Goal: Task Accomplishment & Management: Manage account settings

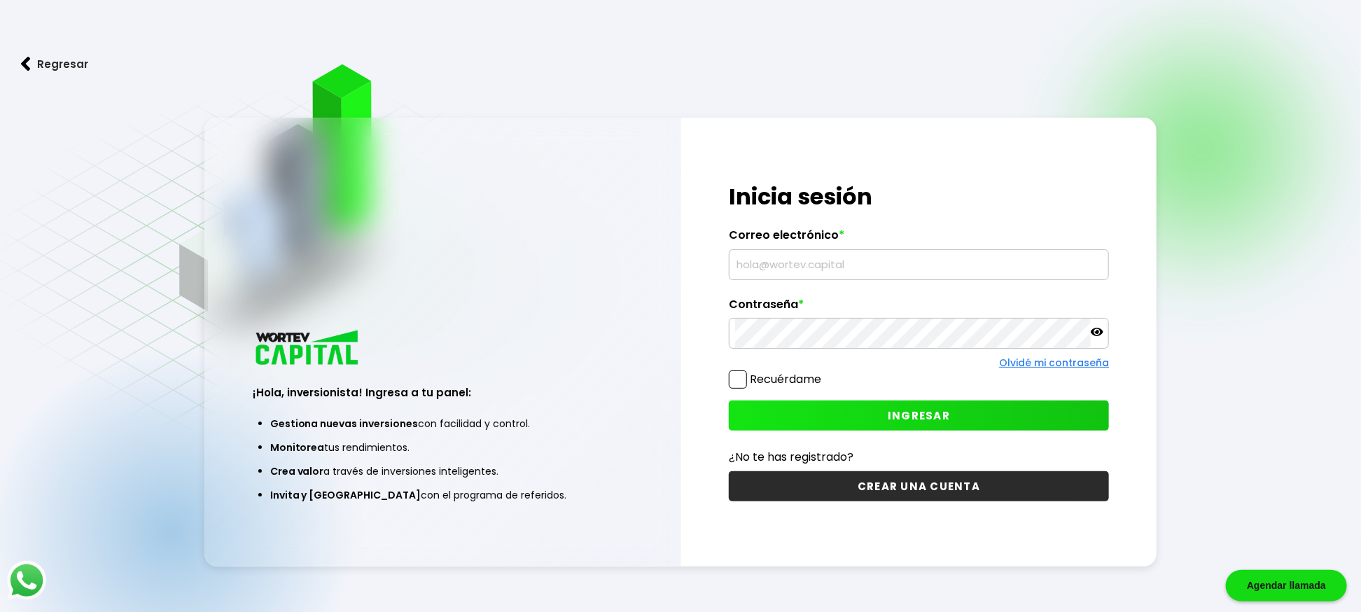
type input "[EMAIL_ADDRESS][DOMAIN_NAME]"
click at [739, 377] on span at bounding box center [738, 379] width 18 height 18
click at [824, 372] on input "Recuérdame" at bounding box center [824, 372] width 0 height 0
click at [736, 377] on span at bounding box center [738, 379] width 18 height 18
click at [824, 372] on input "Recuérdame" at bounding box center [824, 372] width 0 height 0
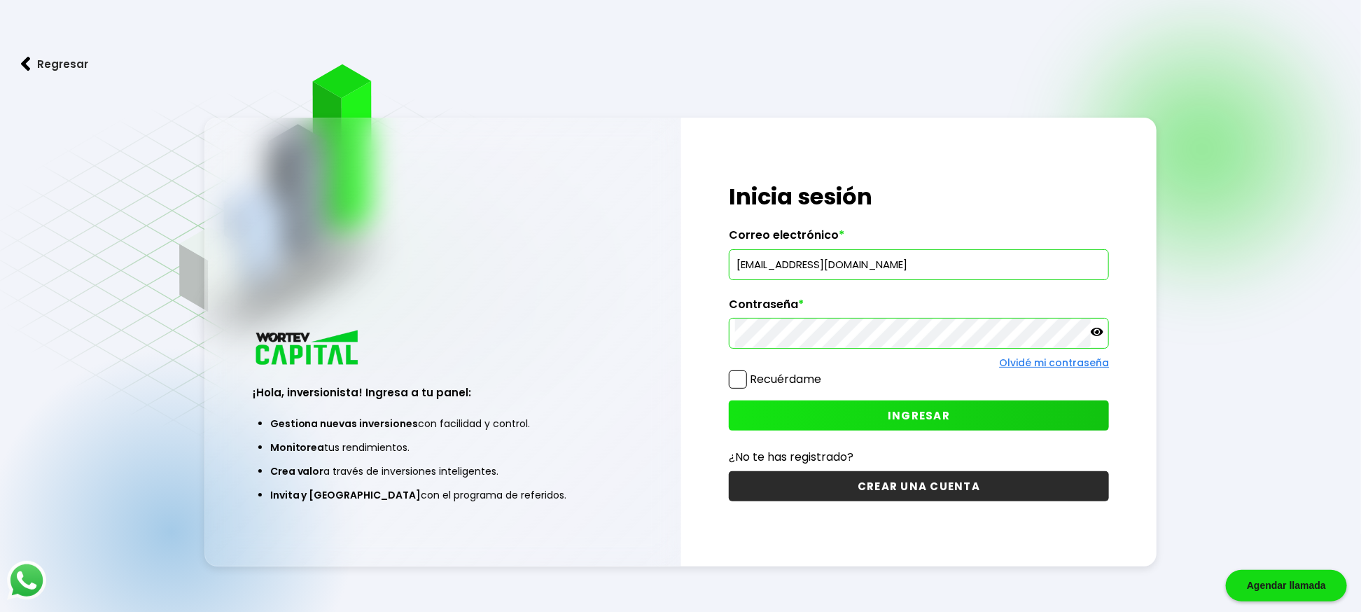
click at [933, 417] on span "INGRESAR" at bounding box center [919, 415] width 62 height 15
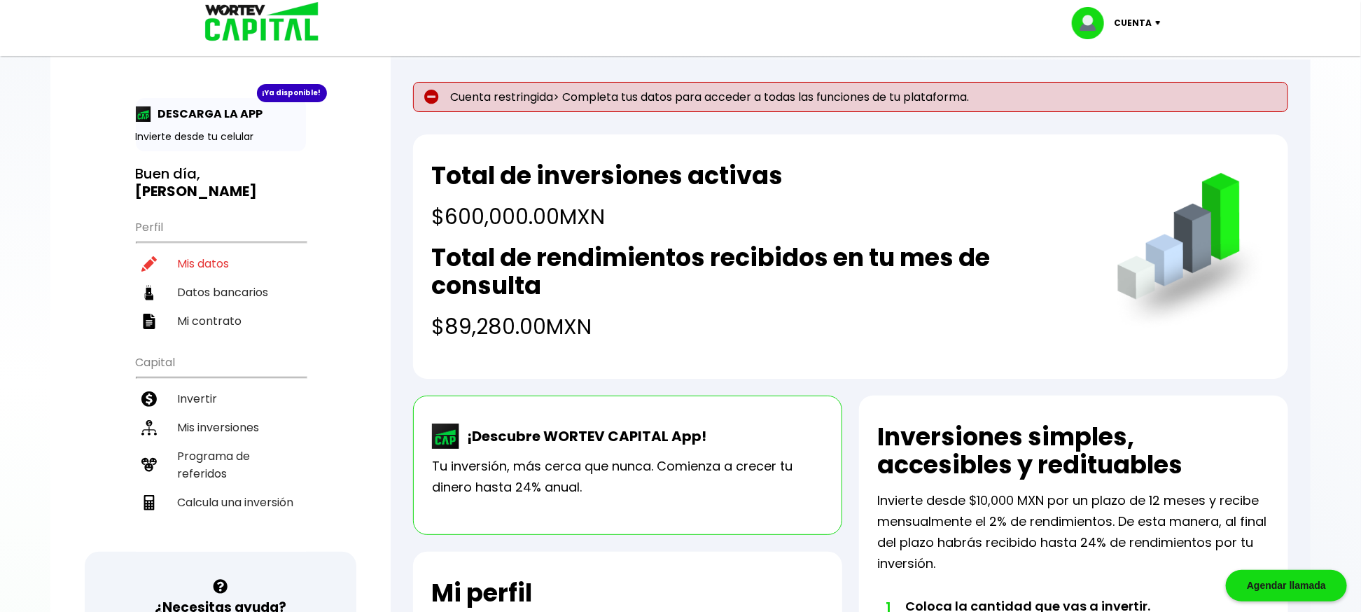
click at [766, 99] on p "Cuenta restringida> Completa tus datos para acceder a todas las funciones de tu…" at bounding box center [850, 97] width 875 height 30
click at [185, 249] on li "Mis datos" at bounding box center [221, 263] width 170 height 29
select select "Hombre"
select select "Posgrado"
select select "TL"
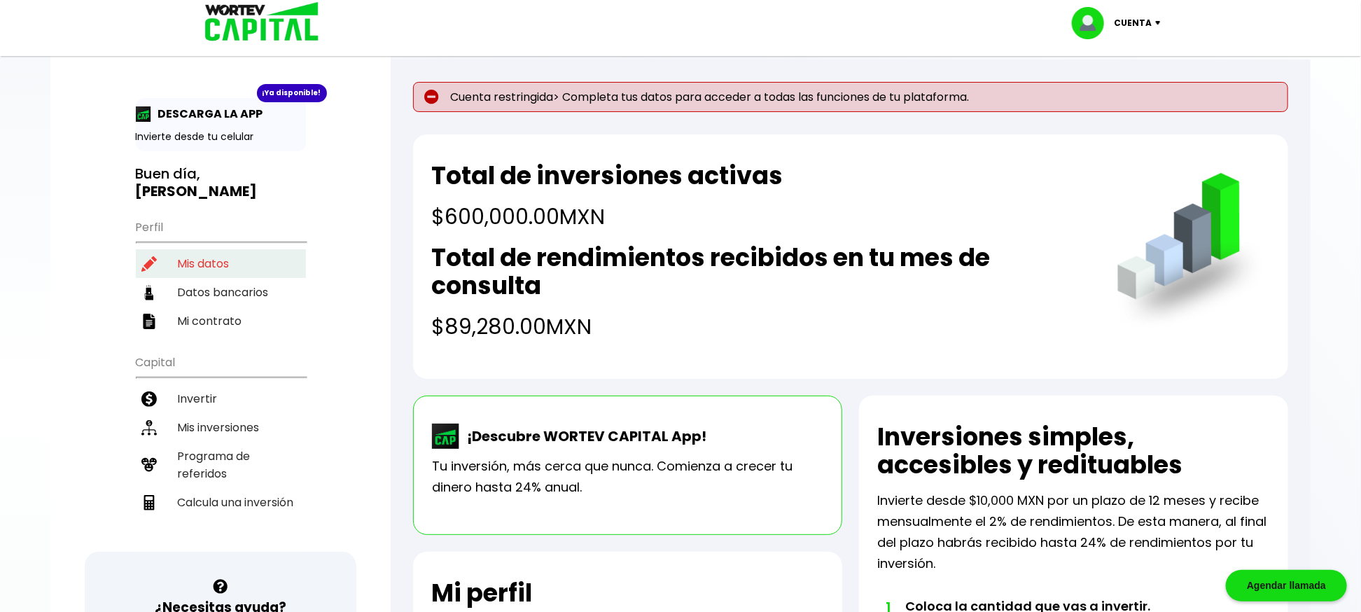
select select "BBVA Bancomer"
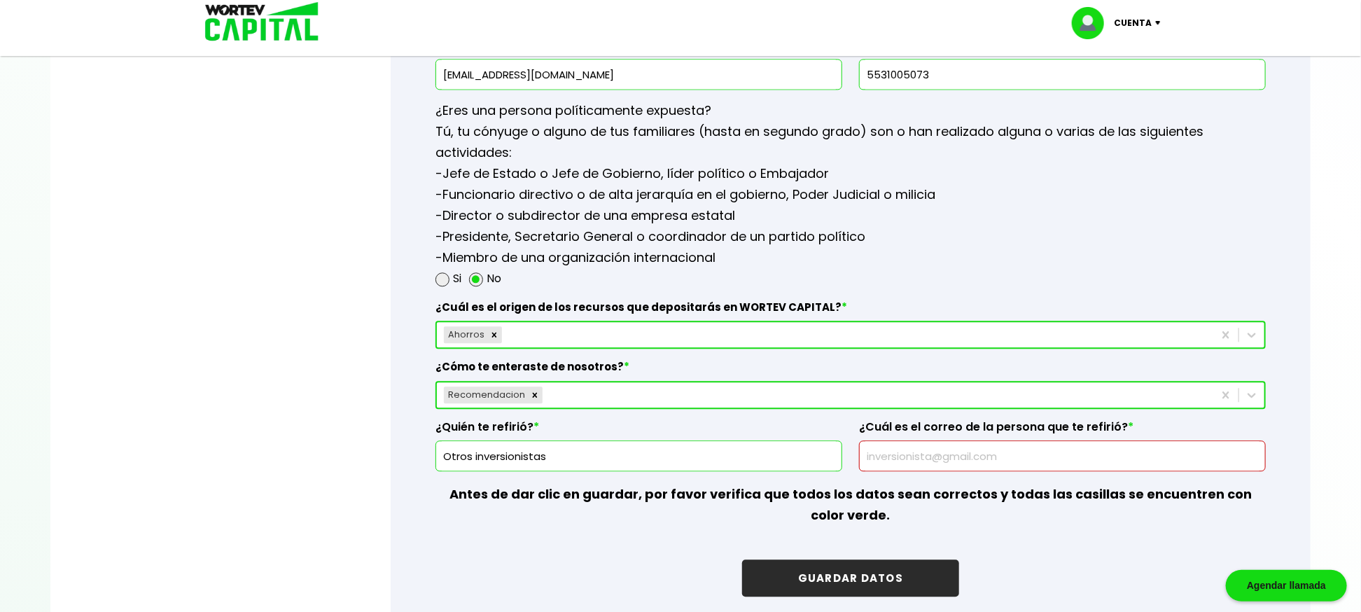
scroll to position [1830, 0]
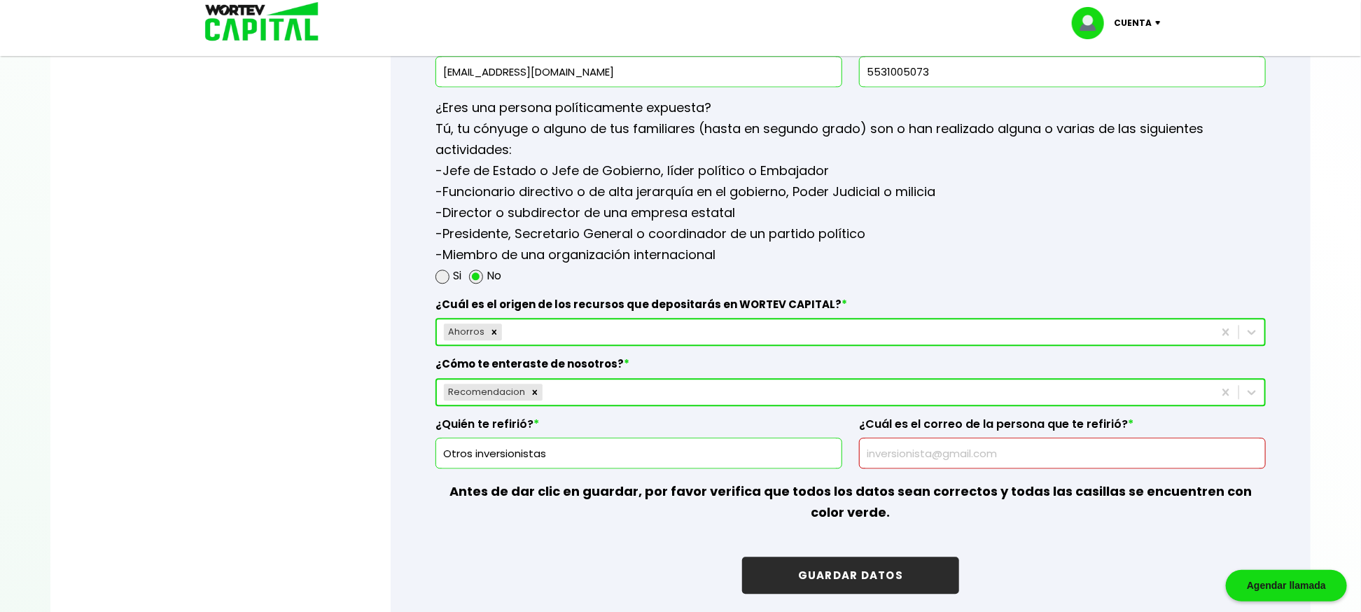
click at [1124, 334] on div "Ahorros" at bounding box center [825, 332] width 776 height 22
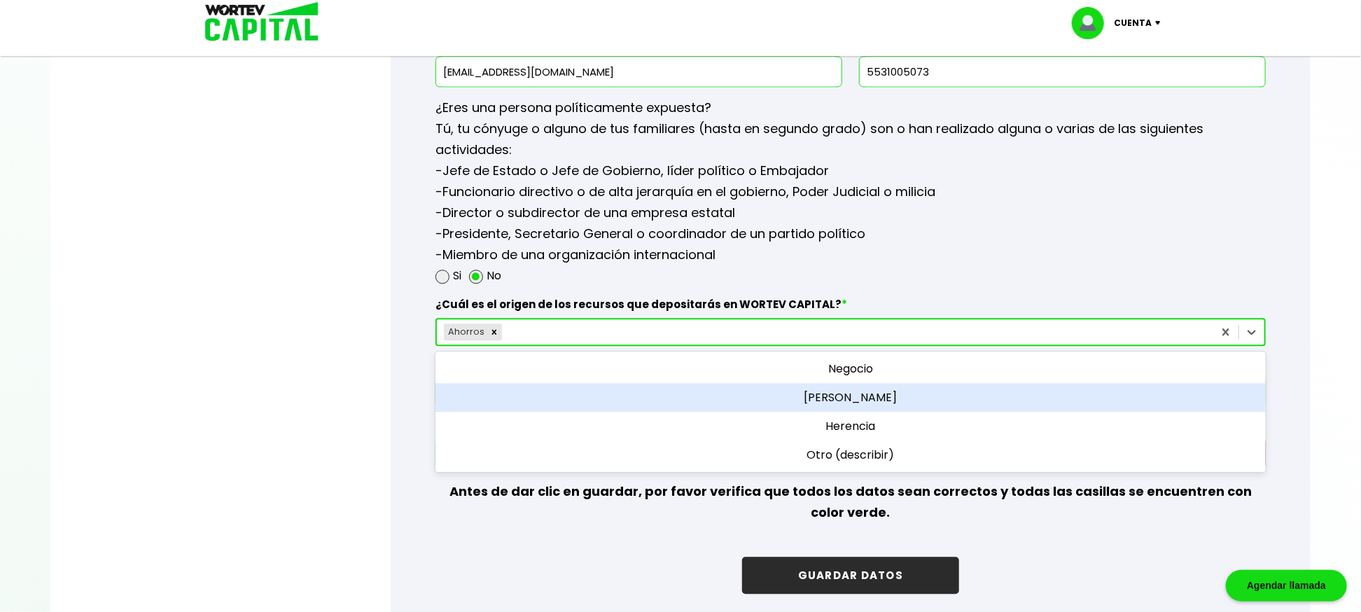
click at [1054, 389] on div "[PERSON_NAME]" at bounding box center [851, 397] width 830 height 29
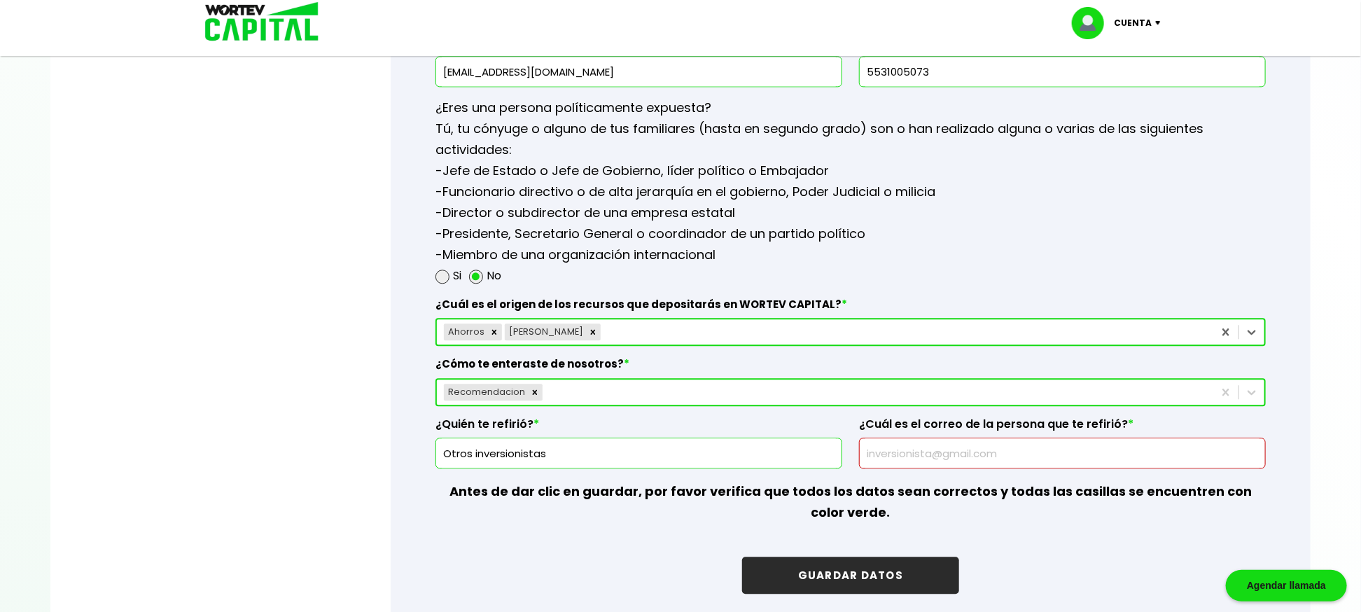
click at [925, 447] on input "text" at bounding box center [1062, 452] width 394 height 29
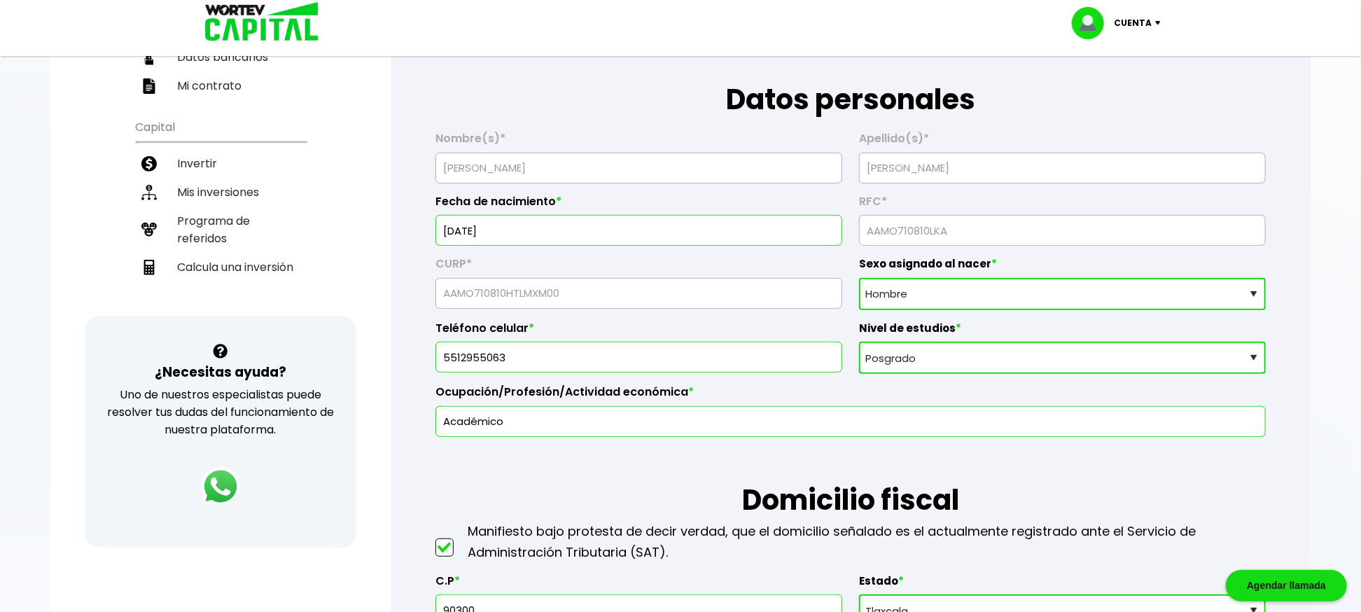
scroll to position [0, 0]
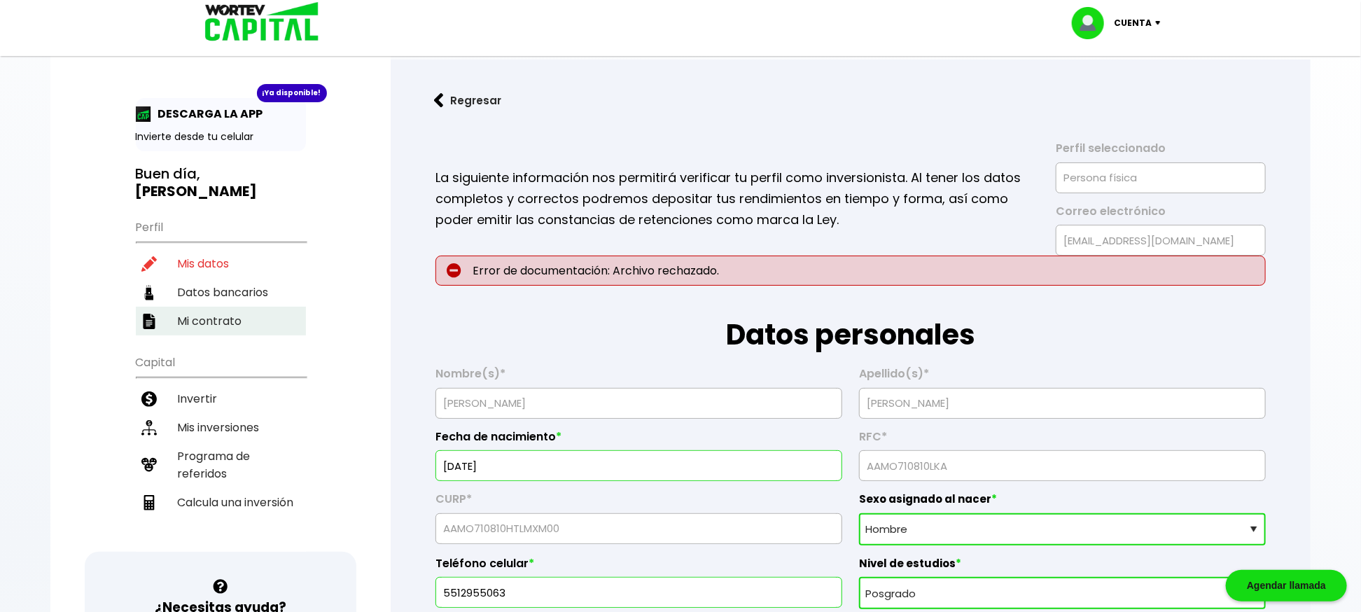
click at [225, 307] on li "Mi contrato" at bounding box center [221, 321] width 170 height 29
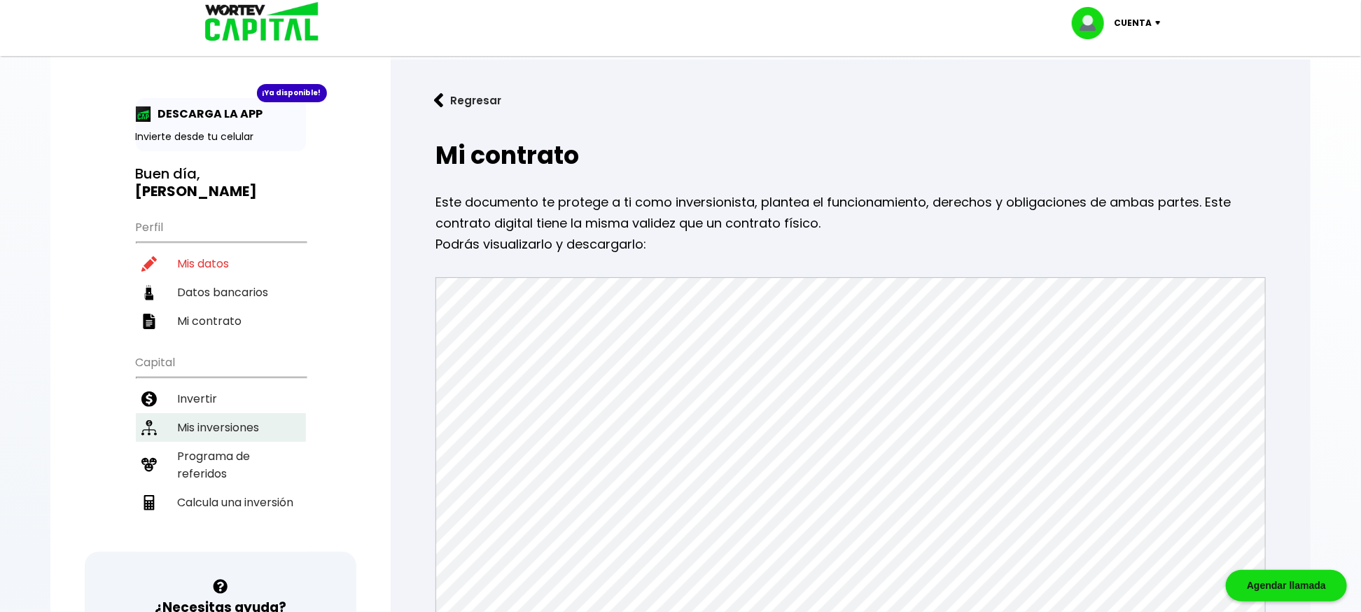
click at [205, 413] on li "Mis inversiones" at bounding box center [221, 427] width 170 height 29
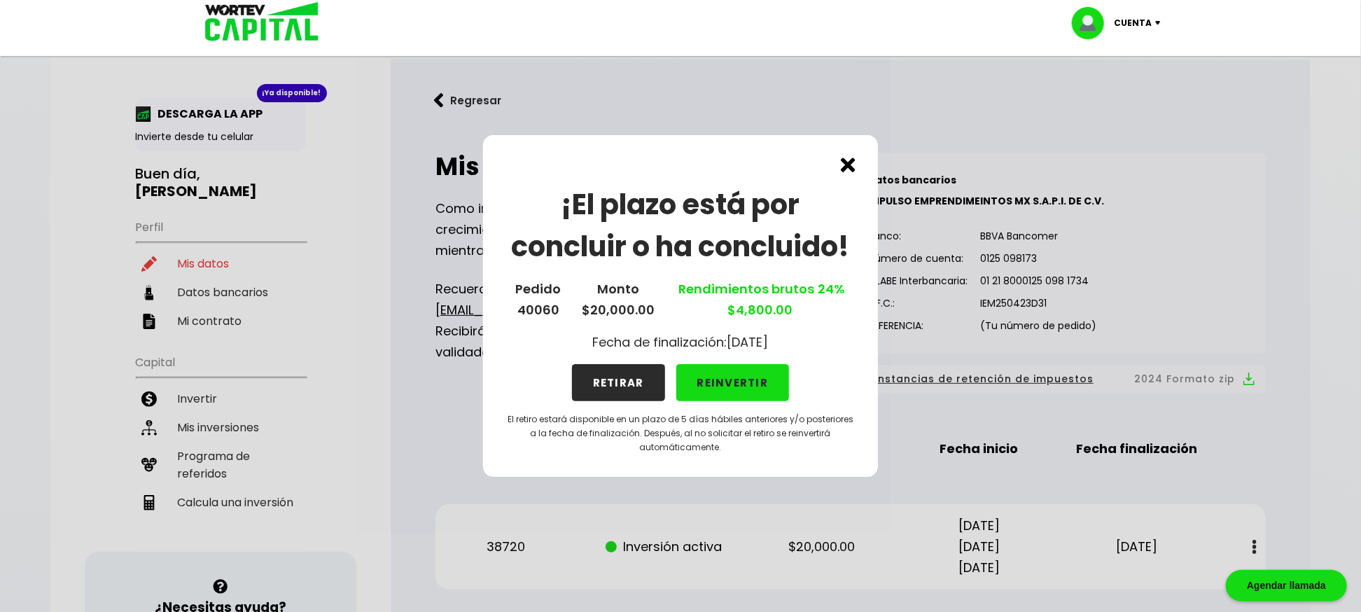
click at [758, 383] on button "REINVERTIR" at bounding box center [732, 382] width 113 height 37
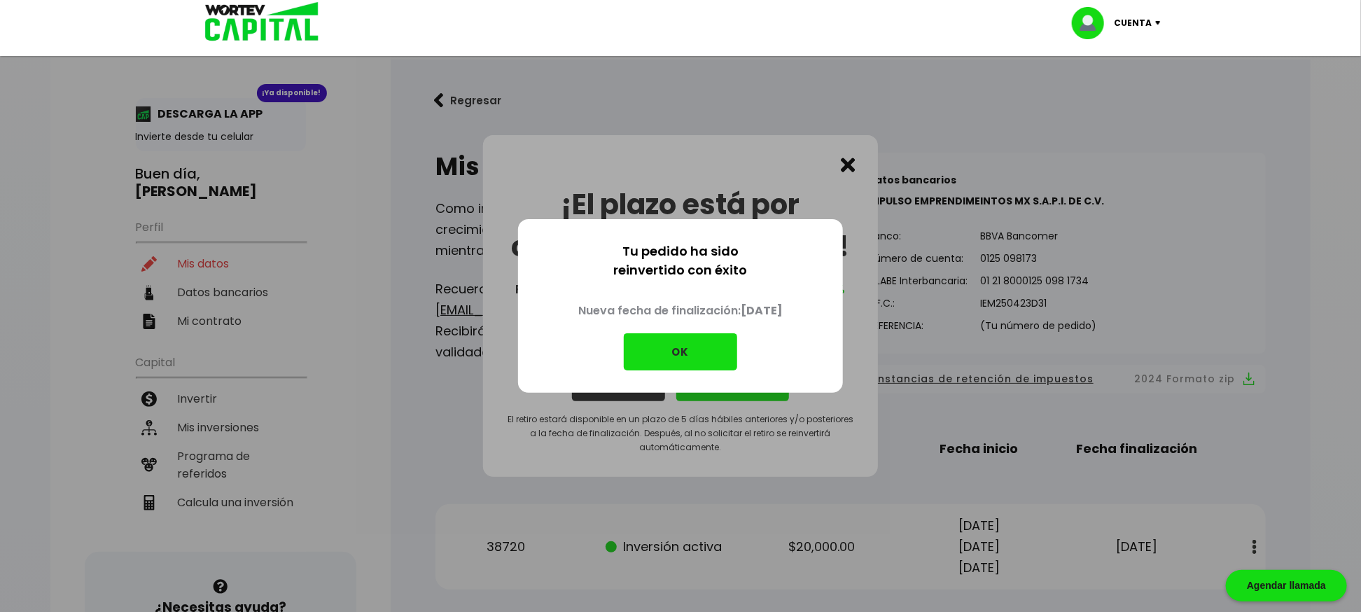
click at [694, 356] on button "OK" at bounding box center [680, 351] width 113 height 37
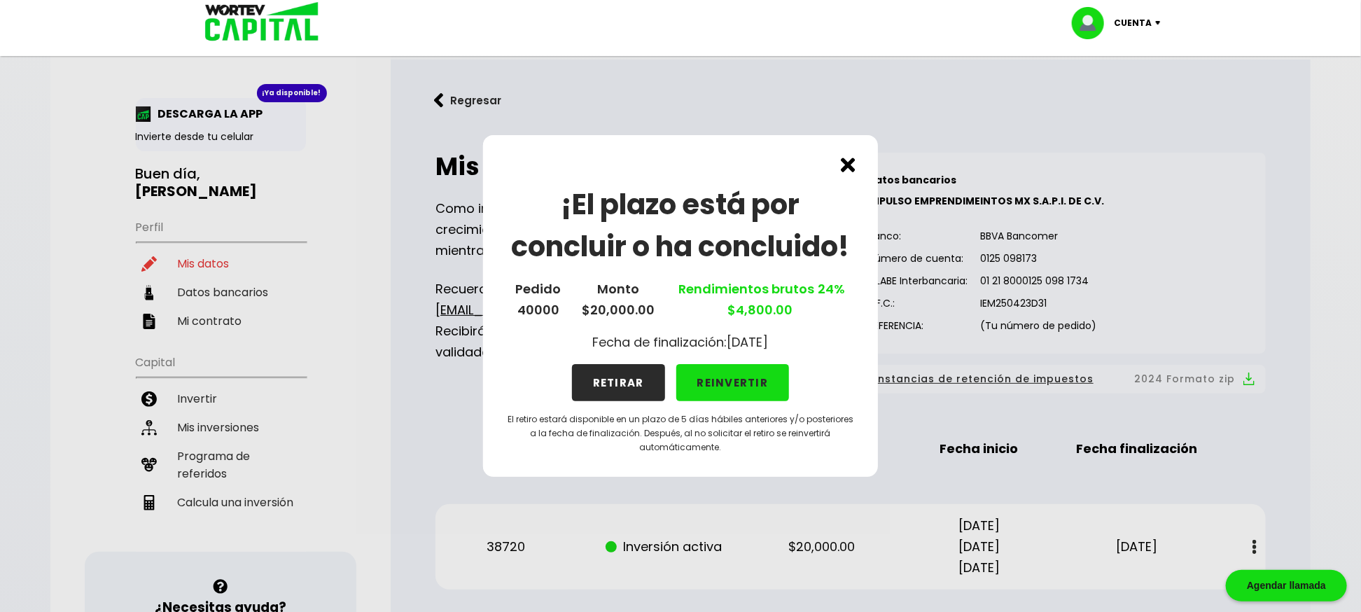
click at [744, 379] on button "REINVERTIR" at bounding box center [732, 382] width 113 height 37
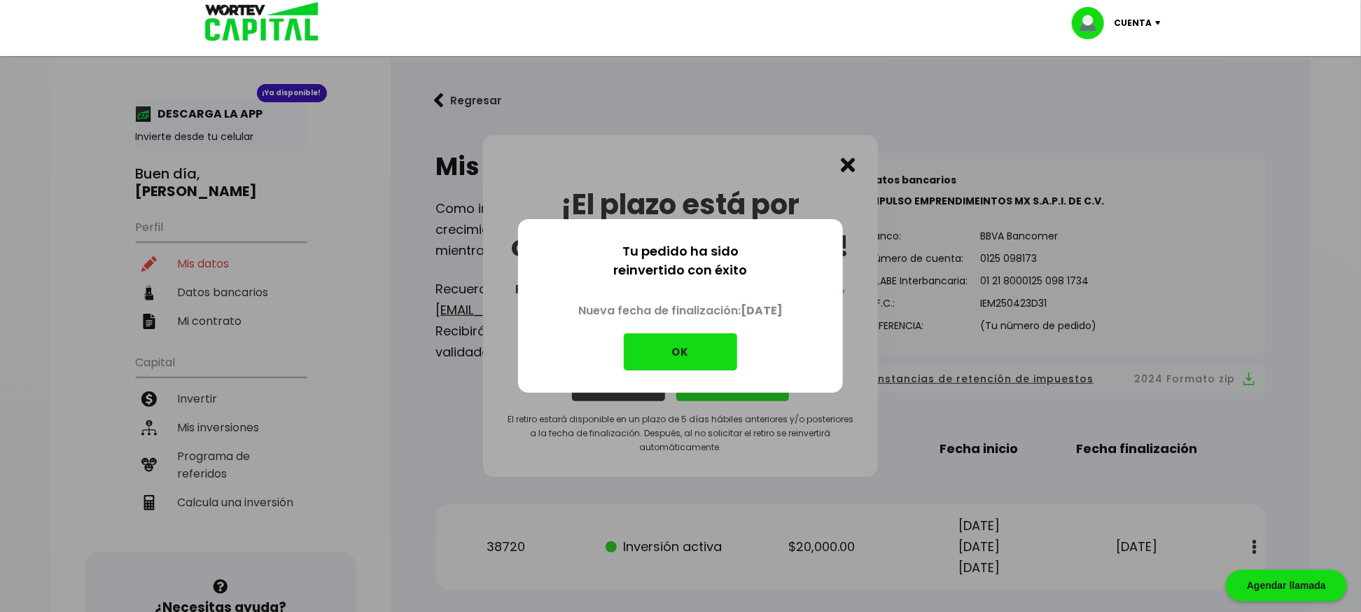
click at [712, 361] on button "OK" at bounding box center [680, 351] width 113 height 37
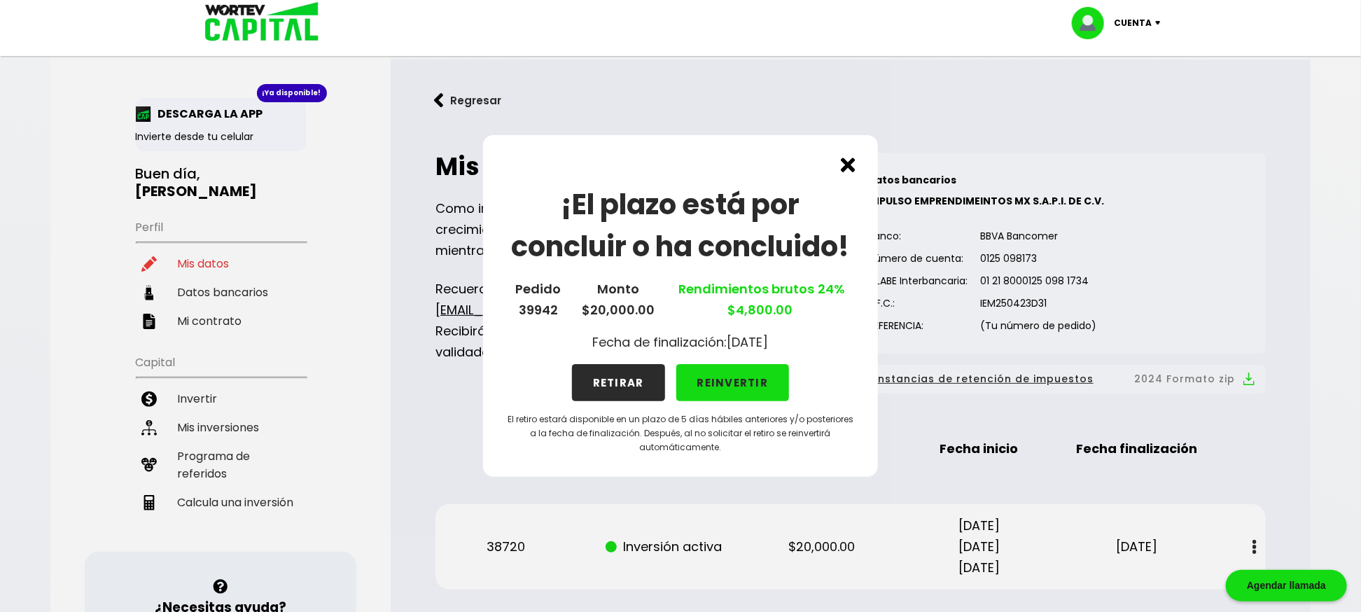
click at [723, 380] on button "REINVERTIR" at bounding box center [732, 382] width 113 height 37
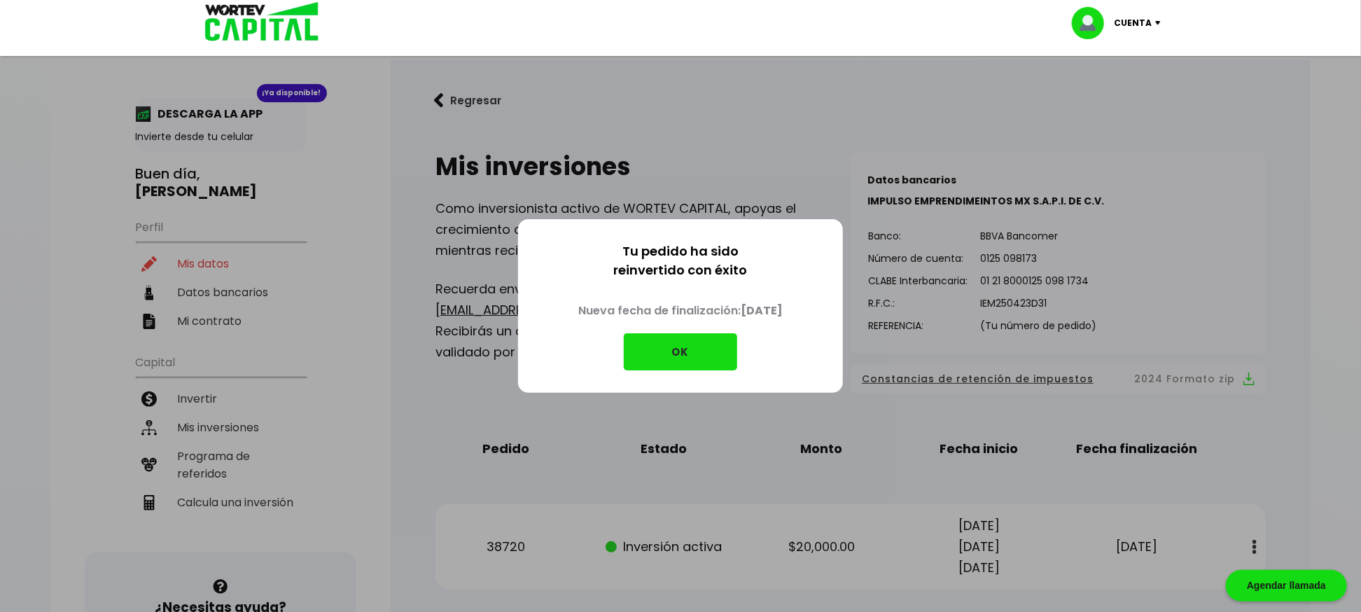
click at [718, 356] on button "OK" at bounding box center [680, 351] width 113 height 37
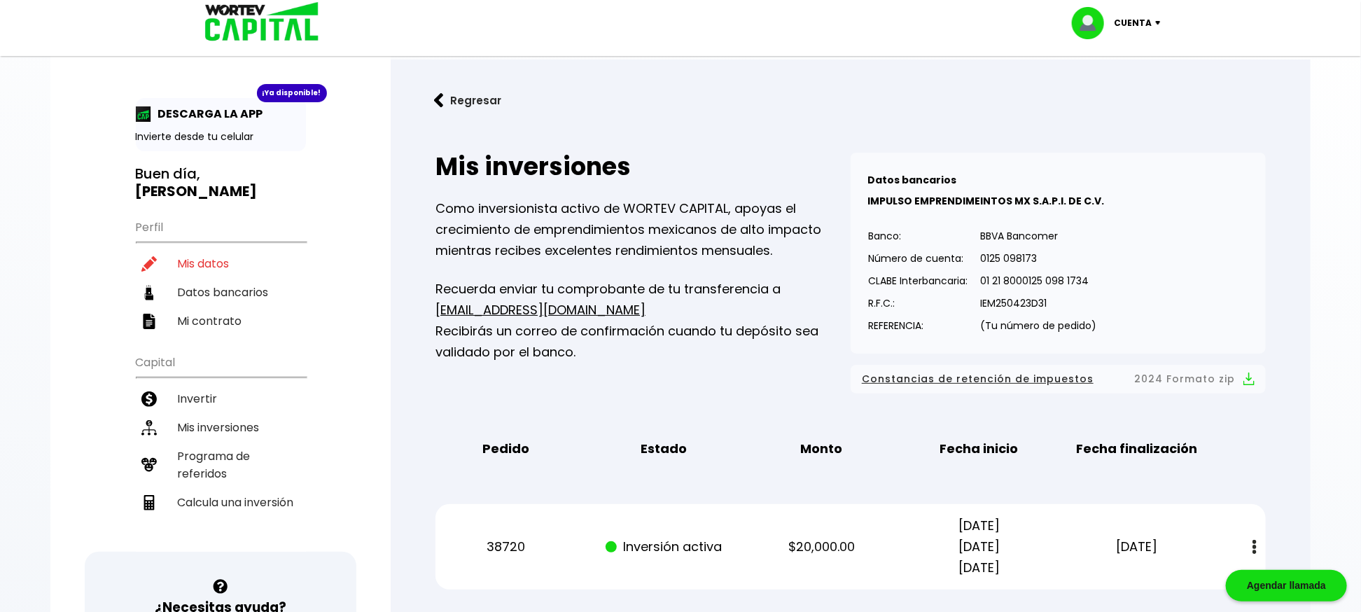
click at [1149, 28] on p "Cuenta" at bounding box center [1133, 23] width 38 height 21
click at [1246, 91] on link "Regresar" at bounding box center [850, 100] width 875 height 37
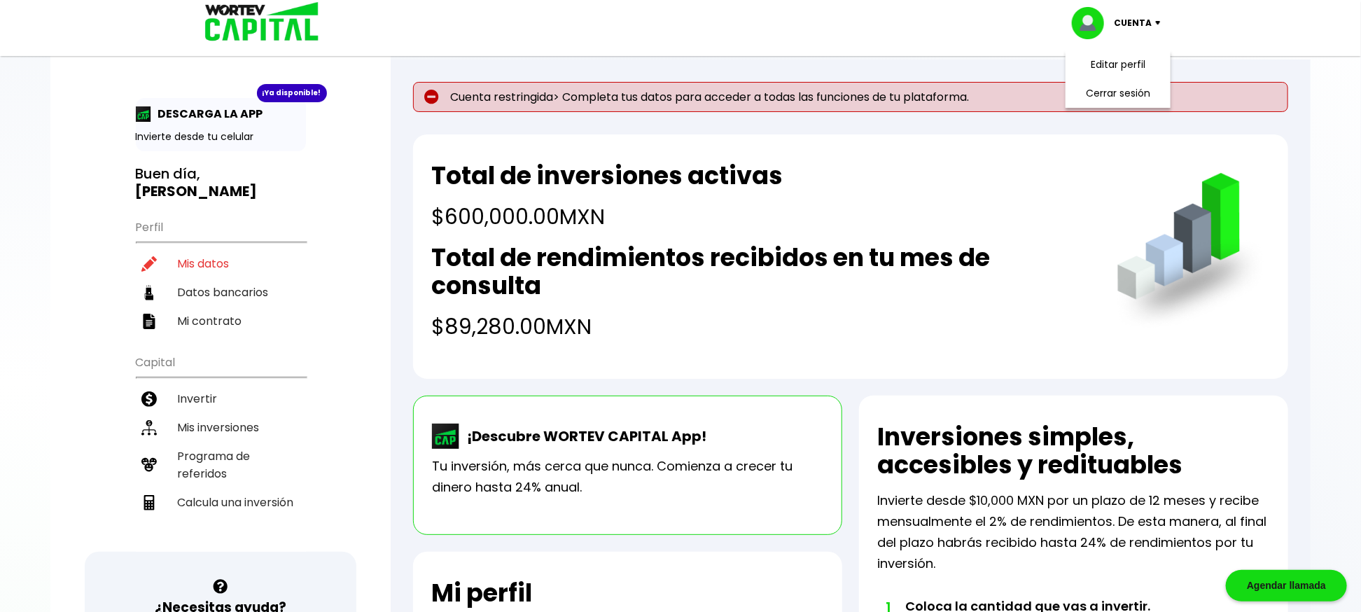
scroll to position [186, 0]
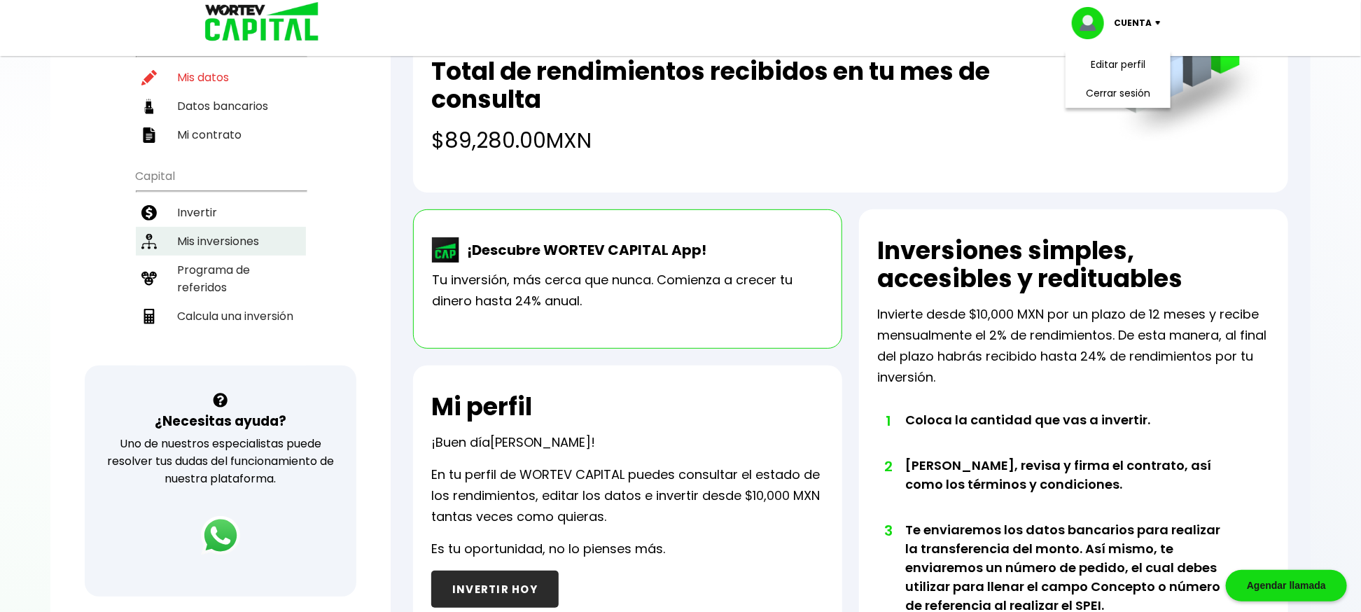
click at [202, 227] on li "Mis inversiones" at bounding box center [221, 241] width 170 height 29
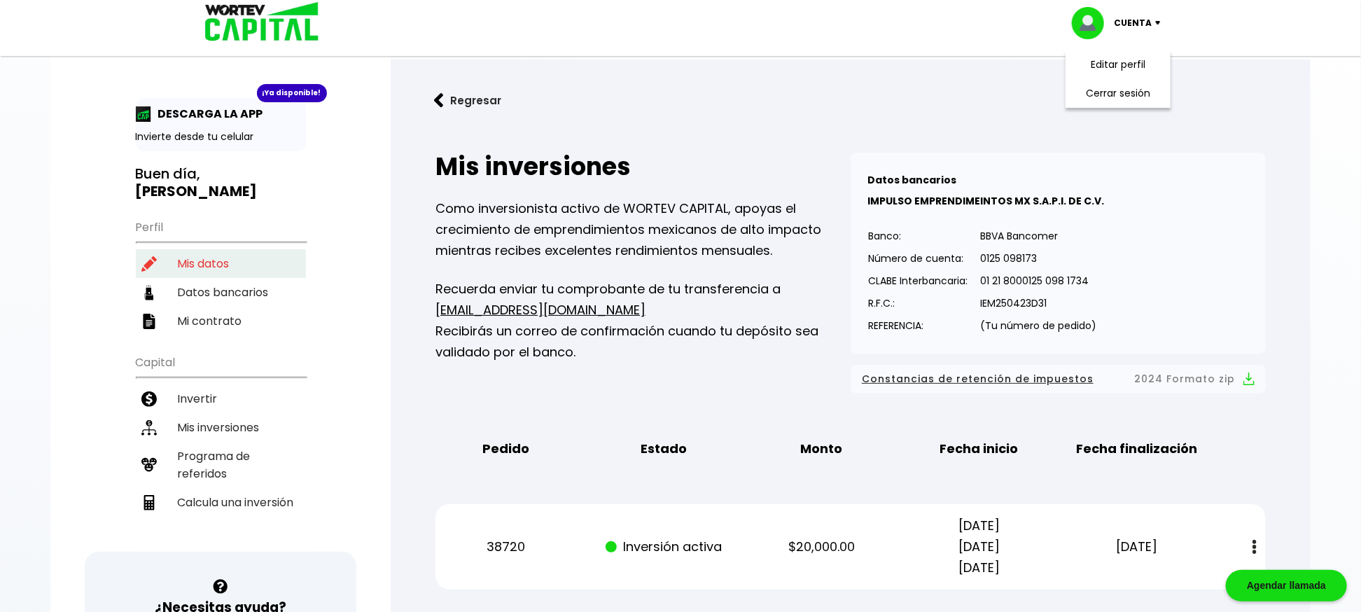
click at [202, 249] on li "Mis datos" at bounding box center [221, 263] width 170 height 29
select select "Hombre"
select select "Posgrado"
select select "TL"
select select "BBVA Bancomer"
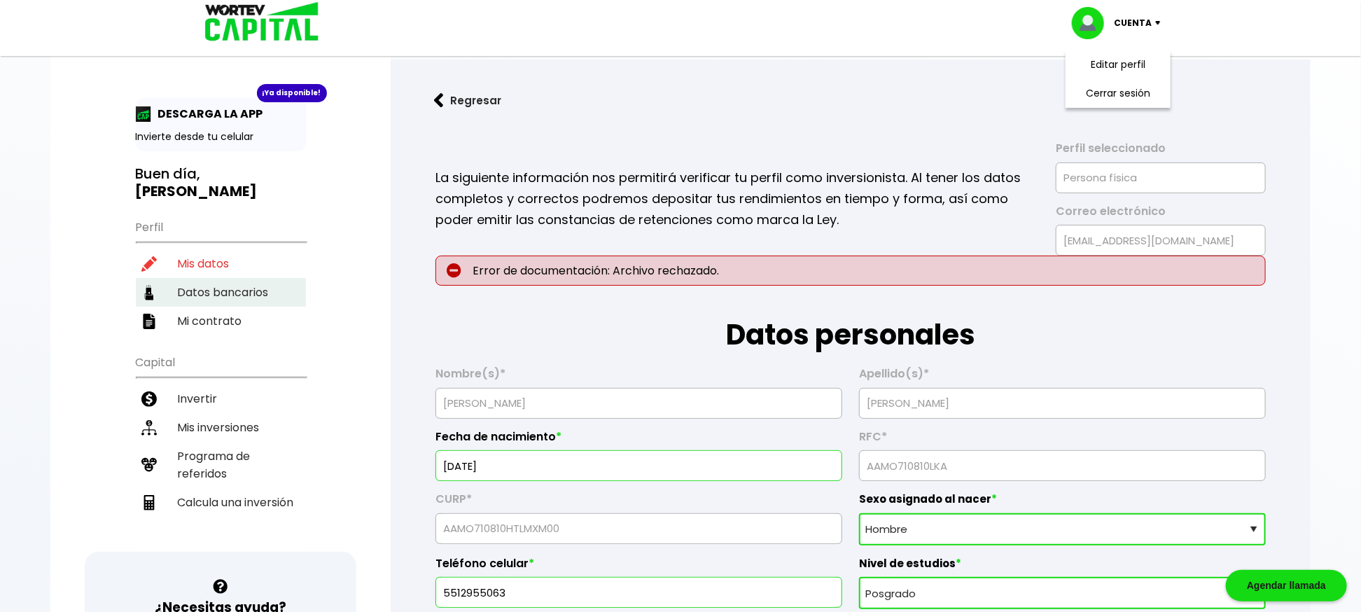
click at [205, 278] on li "Datos bancarios" at bounding box center [221, 292] width 170 height 29
select select "BBVA Bancomer"
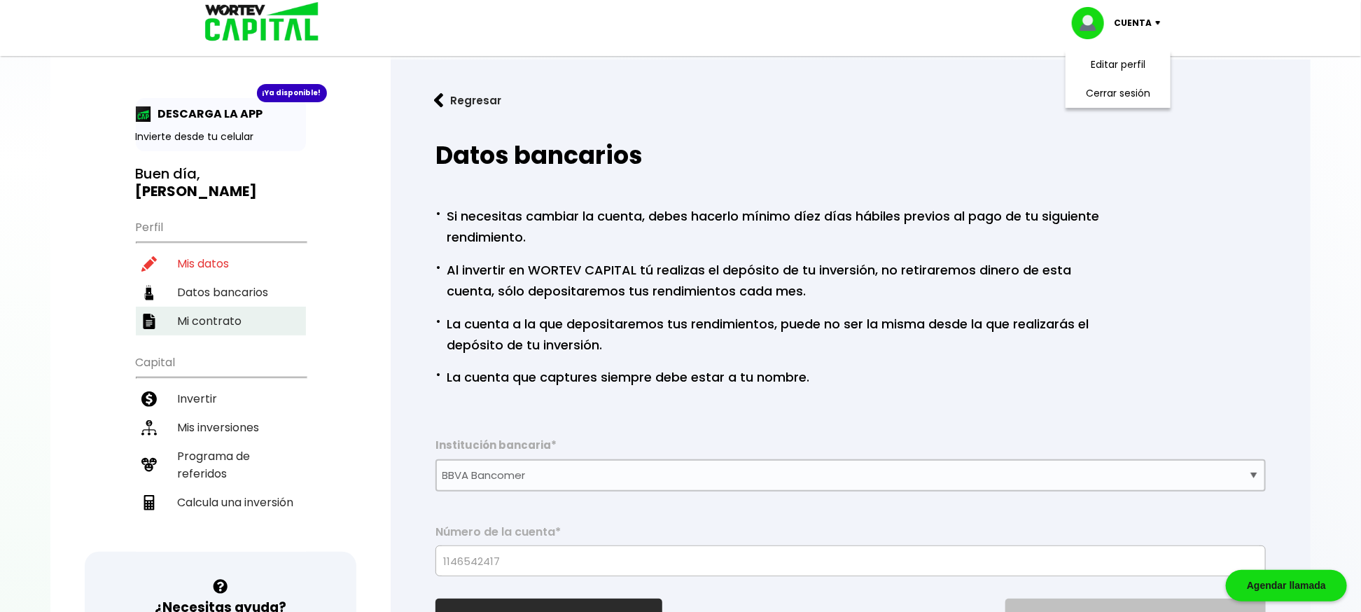
click at [212, 307] on li "Mi contrato" at bounding box center [221, 321] width 170 height 29
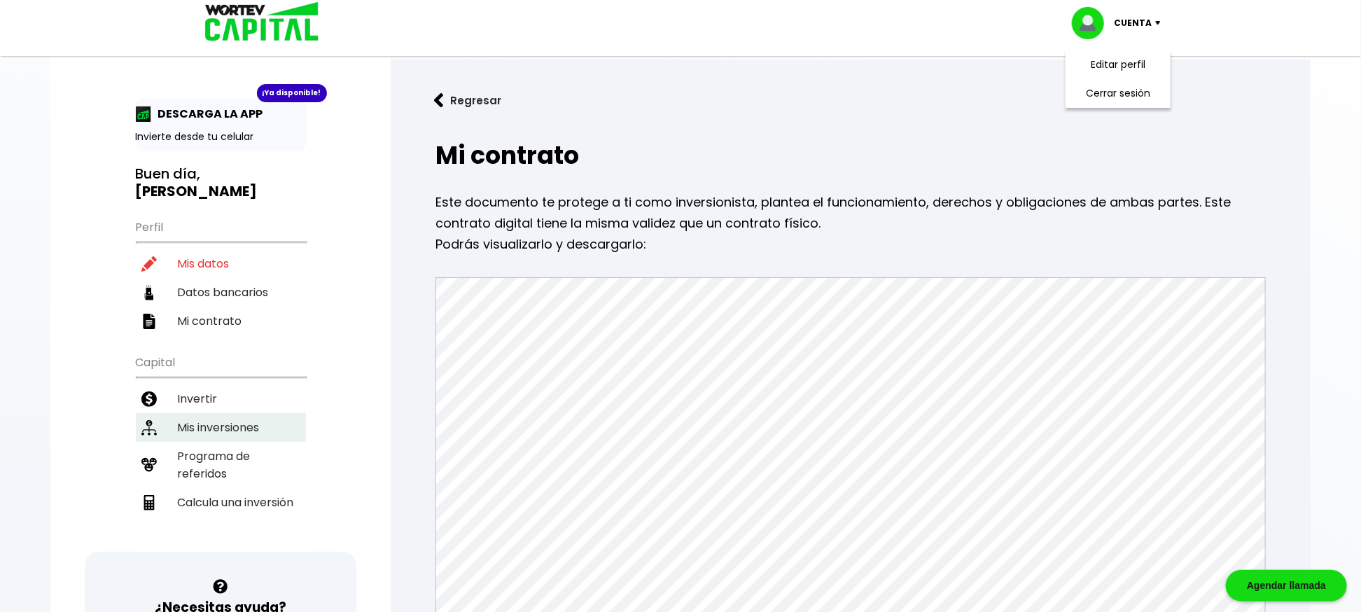
click at [213, 413] on li "Mis inversiones" at bounding box center [221, 427] width 170 height 29
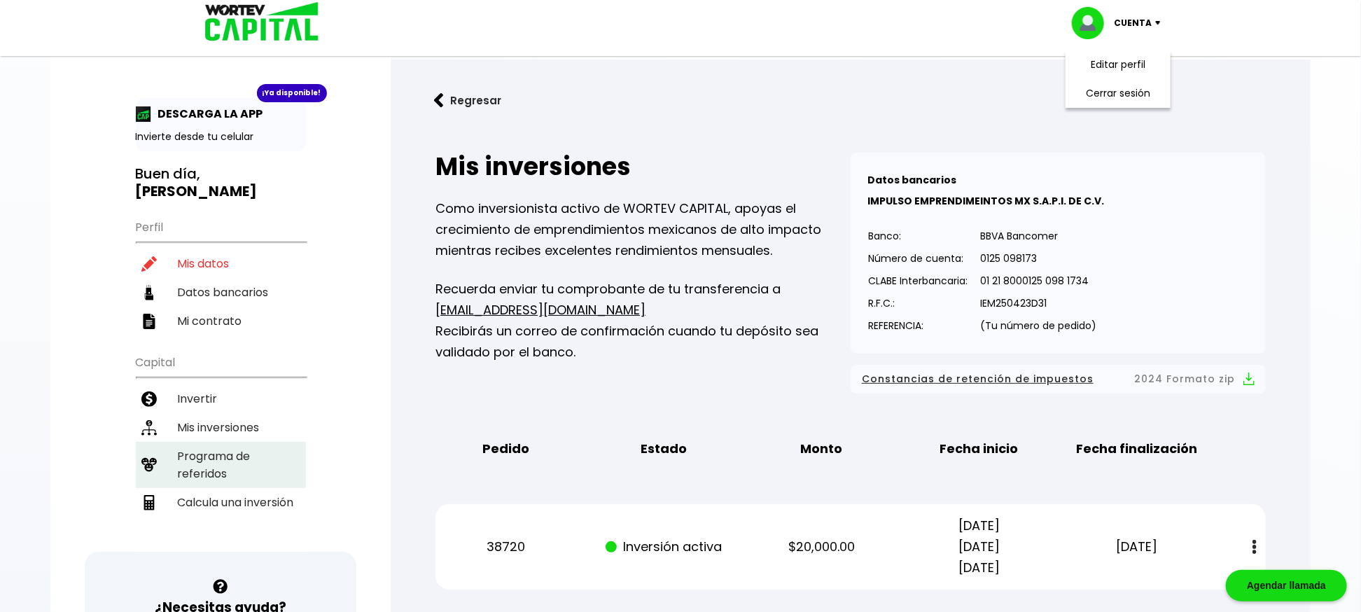
click at [211, 442] on li "Programa de referidos" at bounding box center [221, 465] width 170 height 46
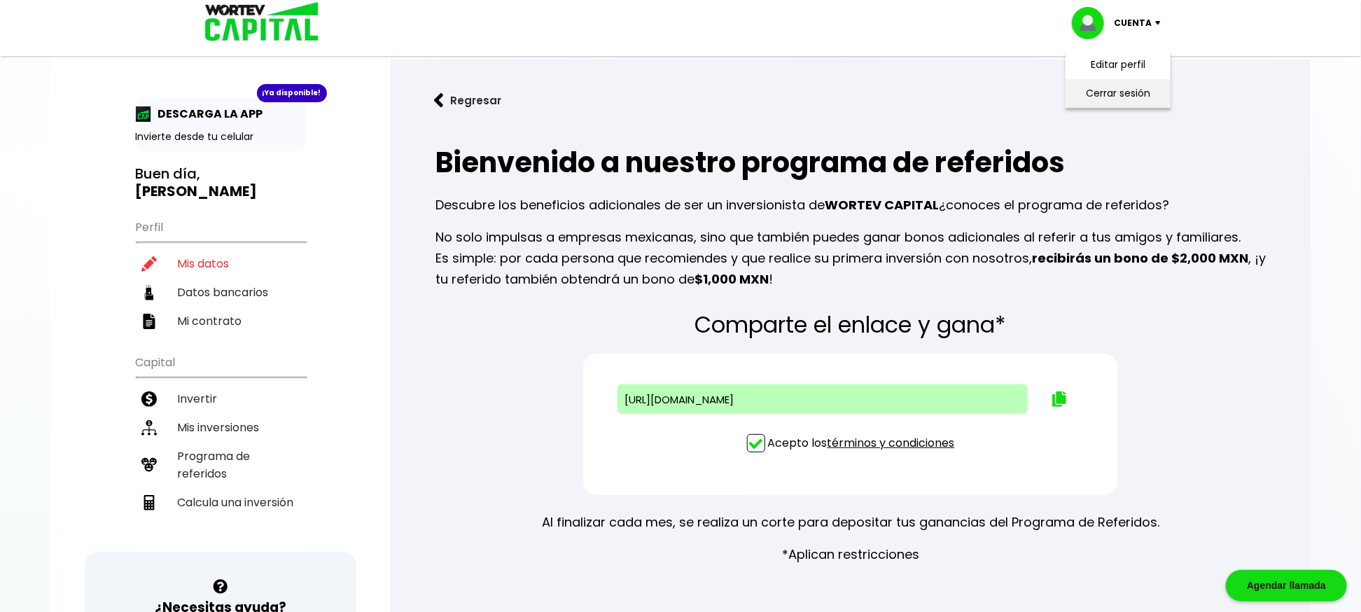
click at [1101, 92] on li "Cerrar sesión" at bounding box center [1118, 93] width 112 height 29
